Goal: Communication & Community: Answer question/provide support

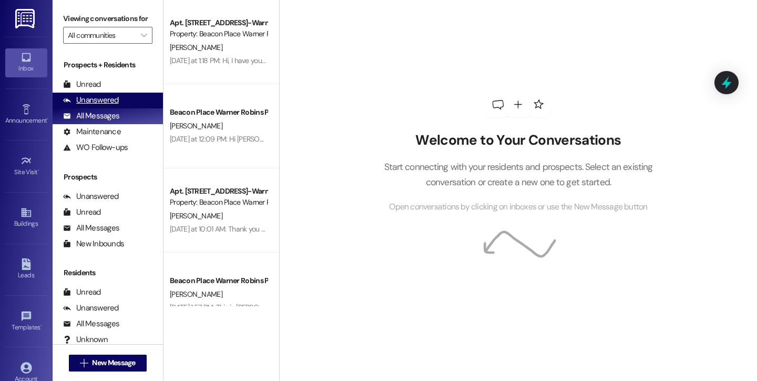
click at [93, 106] on div "Unanswered" at bounding box center [91, 100] width 56 height 11
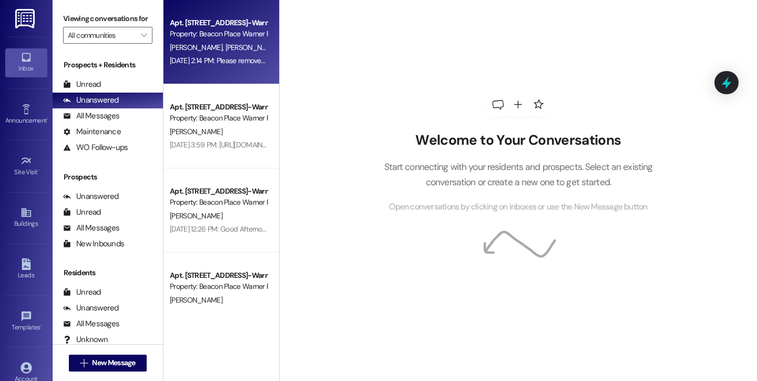
click at [193, 54] on div "[DATE] 2:14 PM: Please remove [PERSON_NAME] from the text messages [DATE] 2:14 …" at bounding box center [218, 60] width 99 height 13
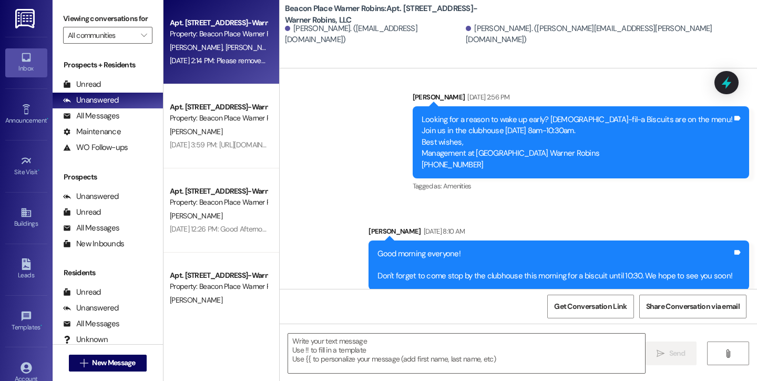
scroll to position [9170, 0]
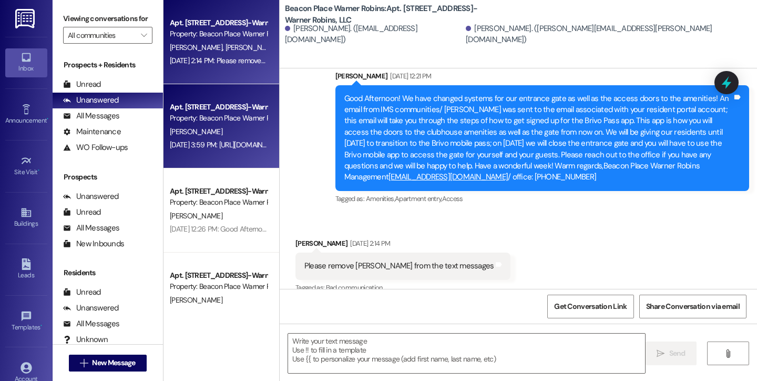
click at [182, 119] on div "Property: Beacon Place Warner Robins" at bounding box center [218, 118] width 97 height 11
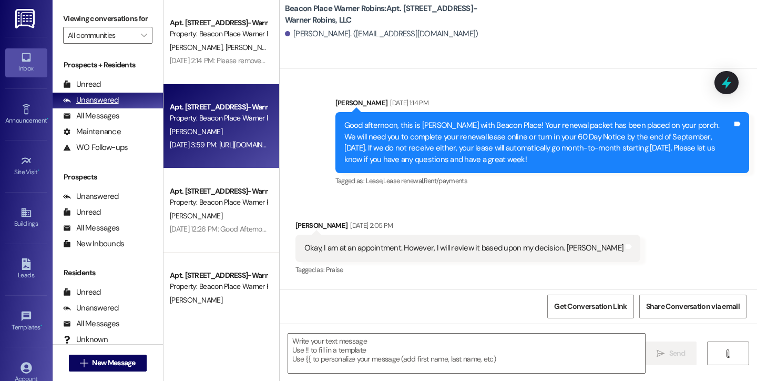
scroll to position [3615, 0]
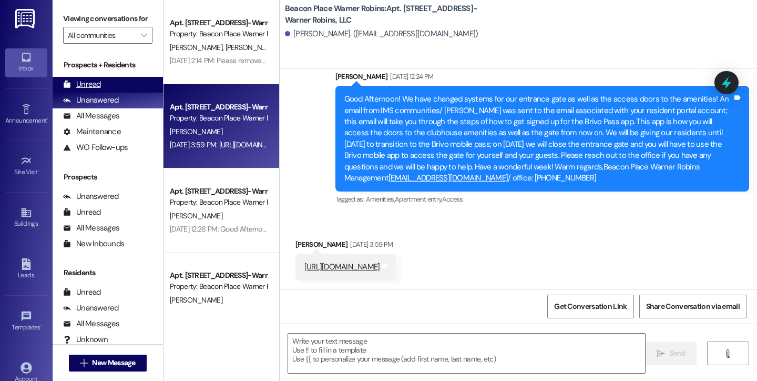
click at [85, 90] on div "Unread" at bounding box center [82, 84] width 38 height 11
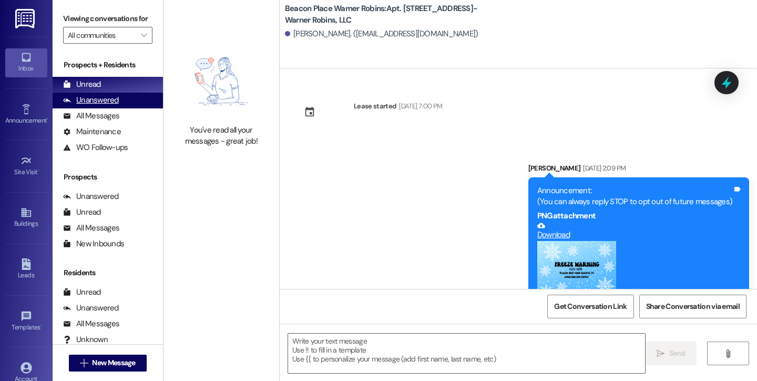
scroll to position [3614, 0]
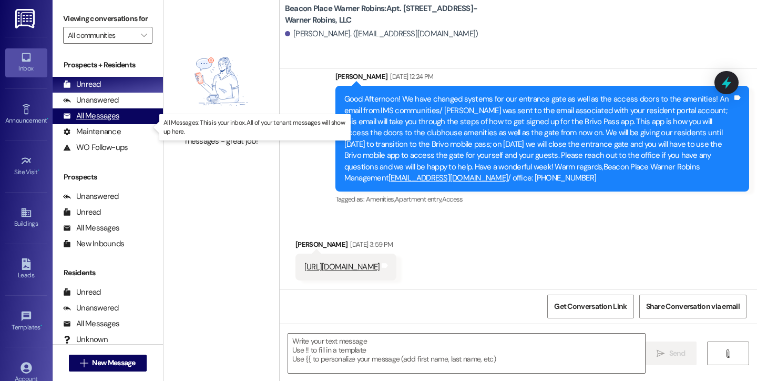
click at [97, 121] on div "All Messages" at bounding box center [91, 115] width 56 height 11
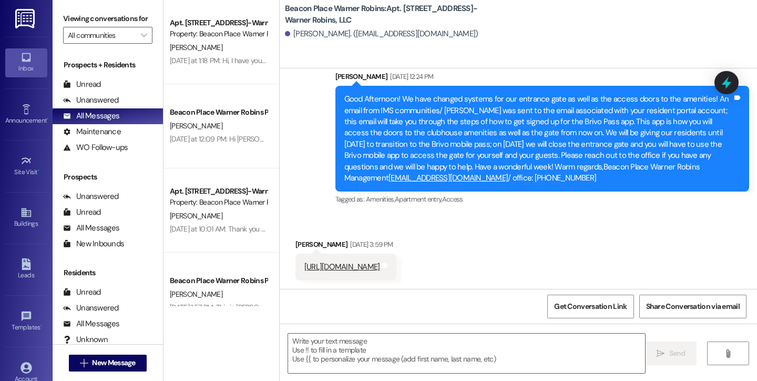
click at [30, 62] on link "Inbox" at bounding box center [26, 62] width 42 height 28
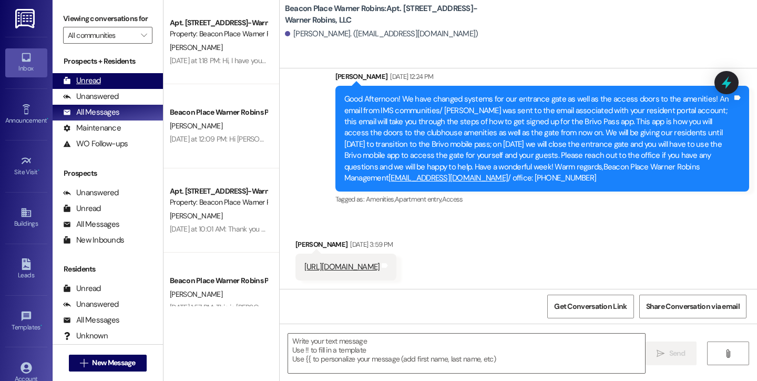
scroll to position [0, 0]
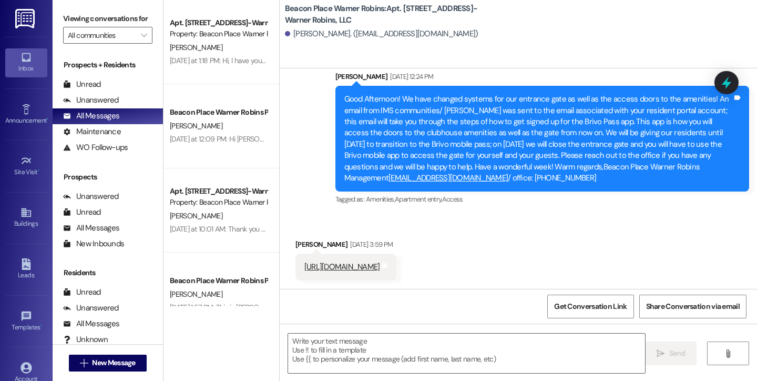
drag, startPoint x: 23, startPoint y: 64, endPoint x: 83, endPoint y: 5, distance: 84.0
click at [96, 90] on div "Unread" at bounding box center [82, 84] width 38 height 11
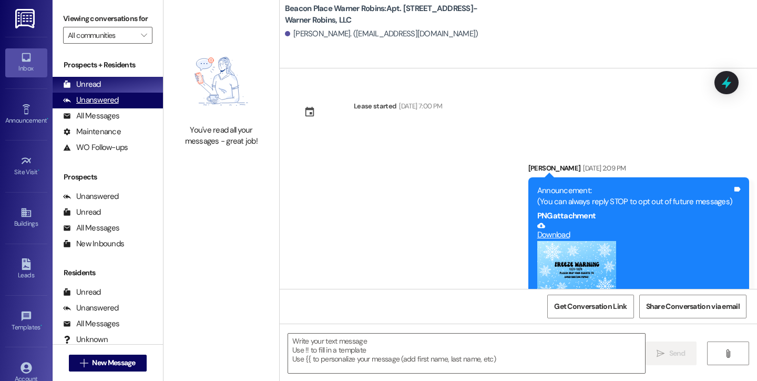
scroll to position [3614, 0]
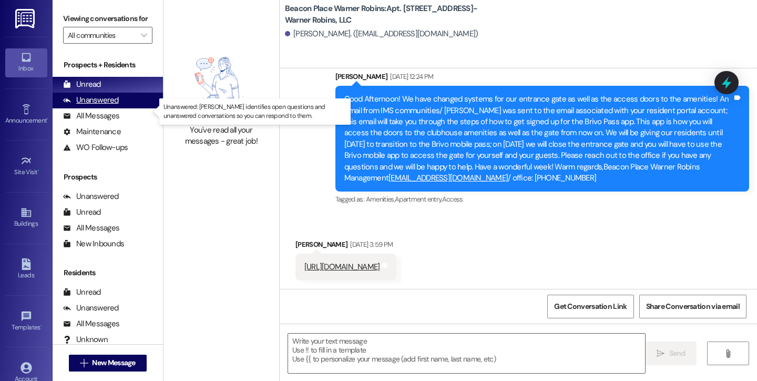
click at [103, 106] on div "Unanswered" at bounding box center [91, 100] width 56 height 11
